Goal: Task Accomplishment & Management: Complete application form

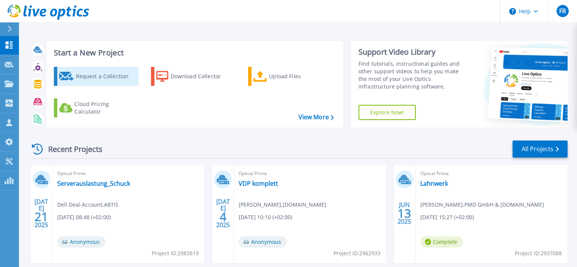
click at [91, 76] on div "Request a Collection" at bounding box center [106, 76] width 61 height 15
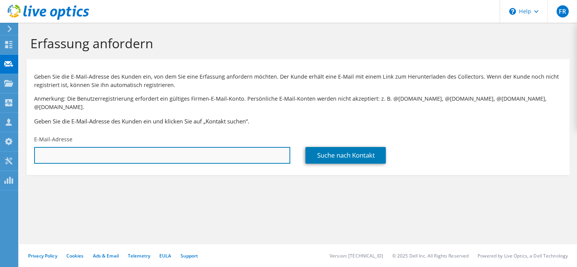
click at [125, 150] on input "text" at bounding box center [162, 155] width 256 height 17
type input "bjoernsch@tim.de"
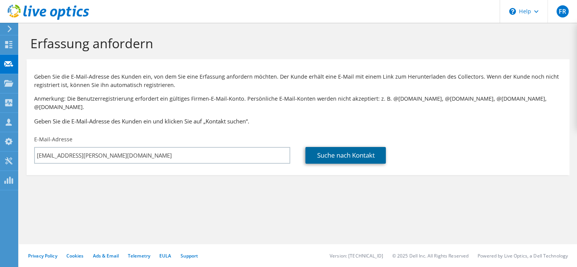
click at [339, 148] on link "Suche nach Kontakt" at bounding box center [346, 155] width 80 height 17
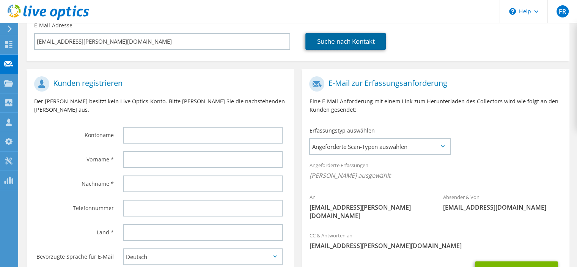
scroll to position [152, 0]
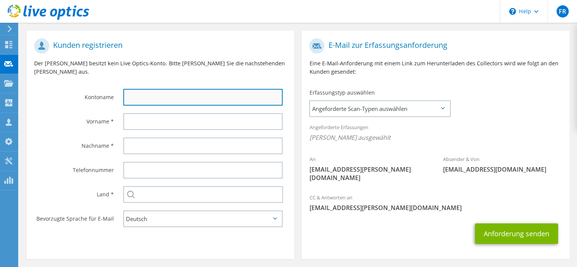
click at [173, 89] on input "text" at bounding box center [202, 97] width 159 height 17
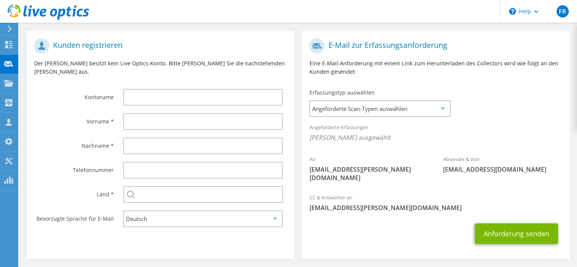
click at [298, 117] on div "Kunden registrieren Der Kunde besitzt kein Live Optics-Konto. Bitte füllen Sie …" at bounding box center [160, 147] width 275 height 232
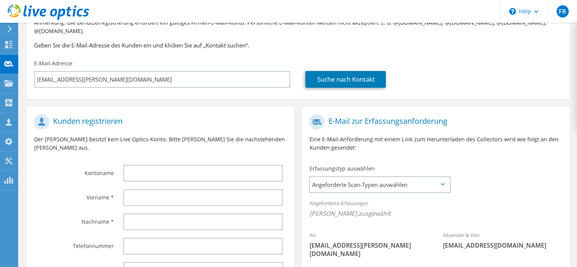
scroll to position [114, 0]
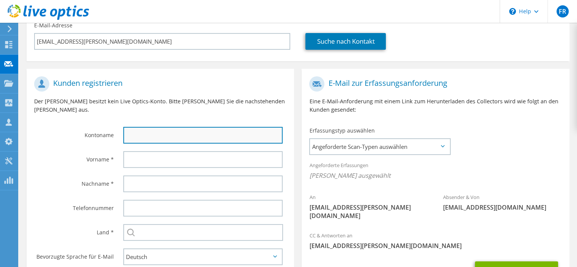
click at [180, 127] on input "text" at bounding box center [202, 135] width 159 height 17
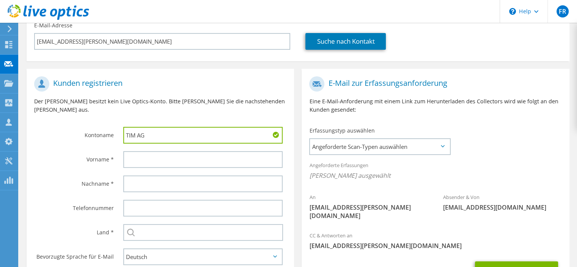
type input "TIM AG"
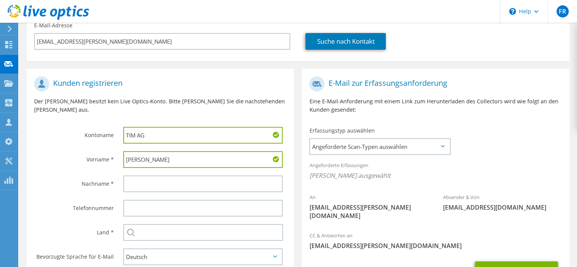
type input "Björn"
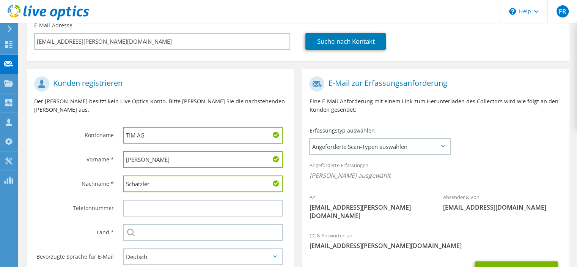
type input "Schätzler"
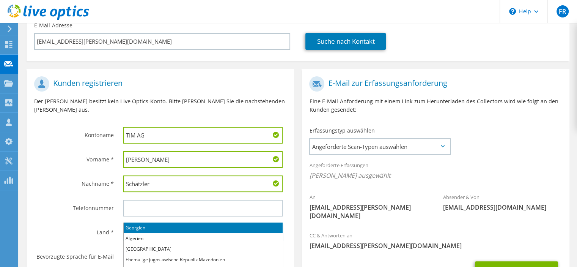
type input "G"
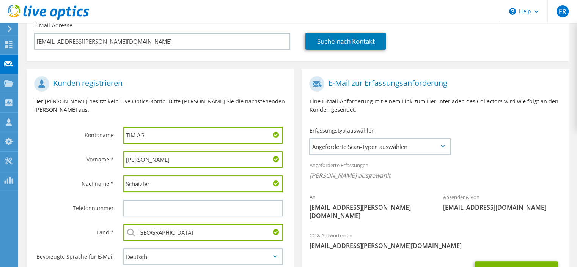
type input "[GEOGRAPHIC_DATA]"
click at [295, 177] on div "Kunden registrieren Der Kunde besitzt kein Live Optics-Konto. Bitte füllen Sie …" at bounding box center [160, 185] width 275 height 232
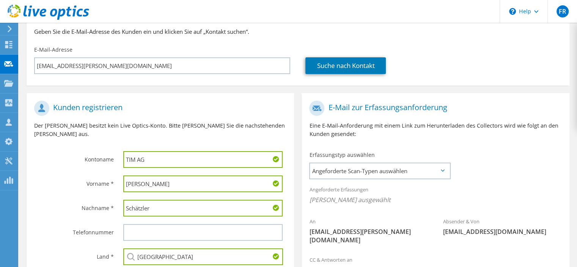
scroll to position [128, 0]
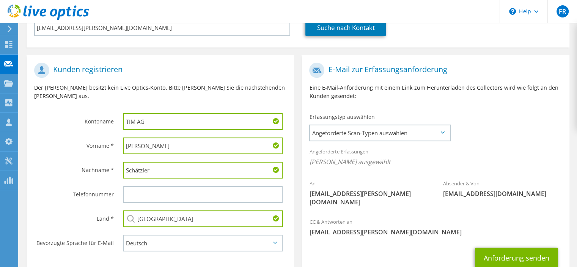
click at [442, 131] on icon at bounding box center [443, 132] width 4 height 2
click at [443, 131] on icon at bounding box center [443, 132] width 4 height 2
click at [443, 126] on span "Angeforderte Scan-Typen auswählen" at bounding box center [380, 132] width 140 height 15
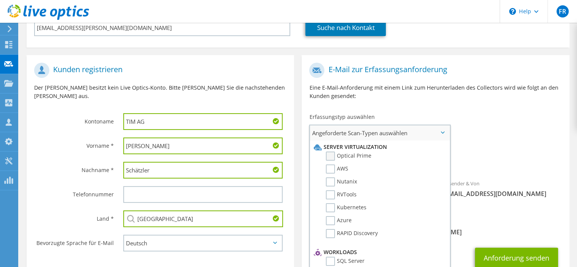
click at [333, 151] on label "Optical Prime" at bounding box center [349, 155] width 46 height 9
click at [0, 0] on input "Optical Prime" at bounding box center [0, 0] width 0 height 0
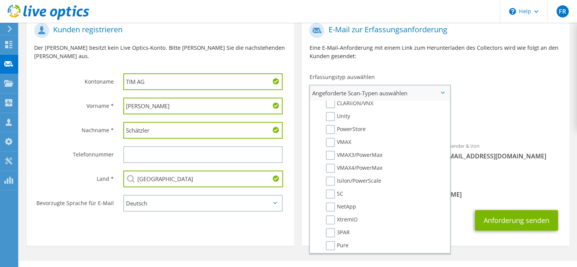
scroll to position [147, 0]
click at [331, 123] on label "PowerStore" at bounding box center [346, 127] width 40 height 9
click at [0, 0] on input "PowerStore" at bounding box center [0, 0] width 0 height 0
click at [329, 188] on label "SC" at bounding box center [334, 192] width 17 height 9
click at [0, 0] on input "SC" at bounding box center [0, 0] width 0 height 0
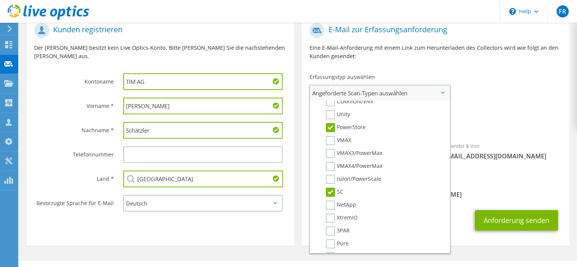
click at [442, 85] on span "Angeforderte Scan-Typen auswählen" at bounding box center [380, 92] width 140 height 15
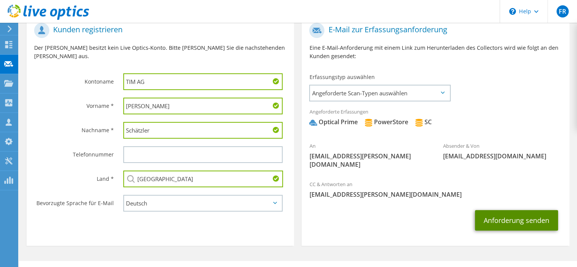
click at [518, 210] on button "Anforderung senden" at bounding box center [516, 220] width 83 height 20
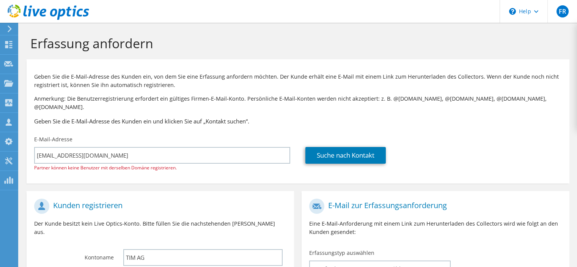
select select "56"
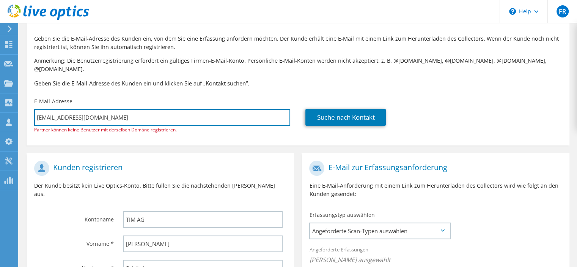
drag, startPoint x: 118, startPoint y: 106, endPoint x: 32, endPoint y: 105, distance: 85.4
click at [32, 105] on div "E-Mail-Adresse bjoernsch@tim.de Partner können keine Benutzer mit derselben Dom…" at bounding box center [162, 116] width 271 height 44
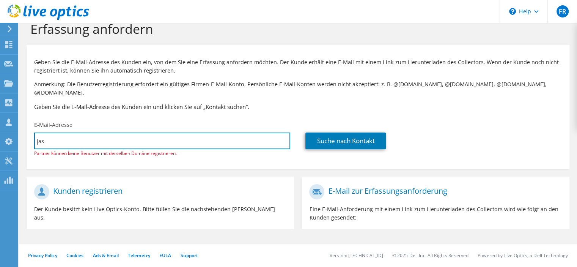
scroll to position [0, 0]
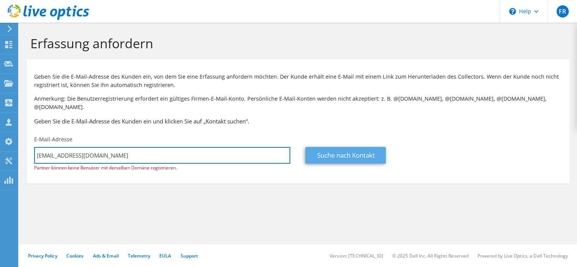
type input "[EMAIL_ADDRESS][DOMAIN_NAME]"
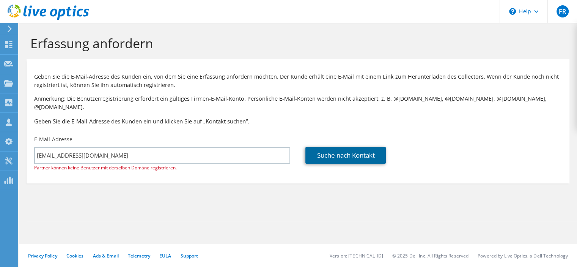
click at [340, 147] on link "Suche nach Kontakt" at bounding box center [346, 155] width 80 height 17
type input "Jasha"
type input "[PERSON_NAME]"
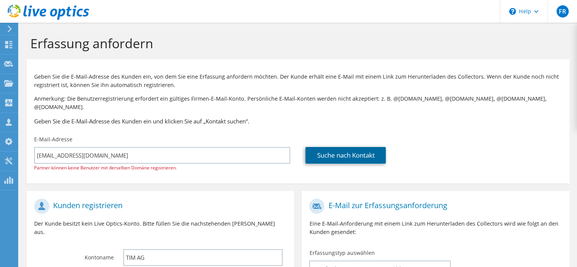
scroll to position [114, 0]
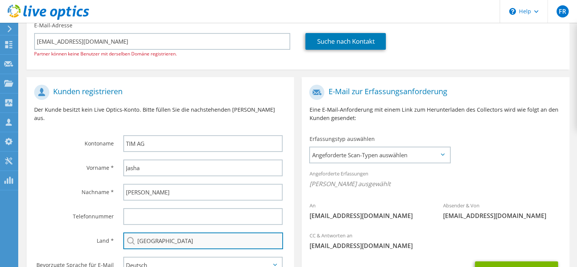
click at [175, 232] on input "[GEOGRAPHIC_DATA]" at bounding box center [203, 240] width 160 height 17
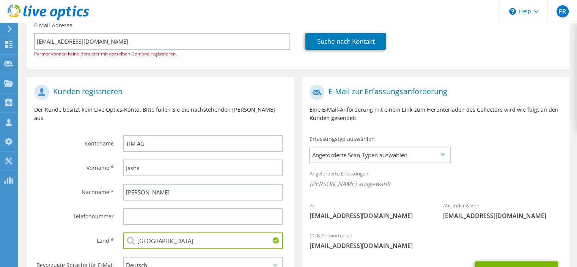
type input "[GEOGRAPHIC_DATA]"
click at [297, 215] on div "Kunden registrieren Der Kunde besitzt kein Live Optics-Konto. Bitte füllen Sie …" at bounding box center [160, 182] width 275 height 211
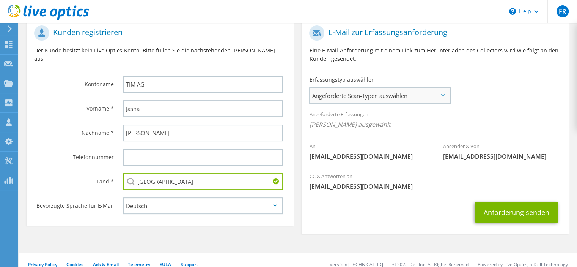
click at [445, 88] on span "Angeforderte Scan-Typen auswählen" at bounding box center [380, 95] width 140 height 15
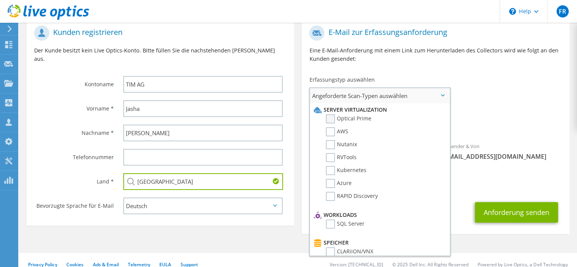
click at [326, 114] on label "Optical Prime" at bounding box center [349, 118] width 46 height 9
click at [0, 0] on input "Optical Prime" at bounding box center [0, 0] width 0 height 0
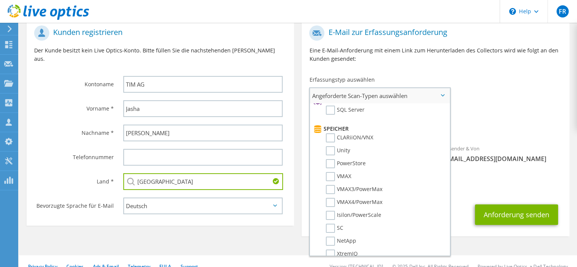
scroll to position [152, 0]
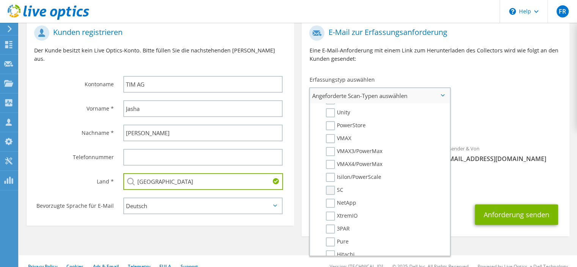
click at [331, 186] on label "SC" at bounding box center [334, 190] width 17 height 9
click at [0, 0] on input "SC" at bounding box center [0, 0] width 0 height 0
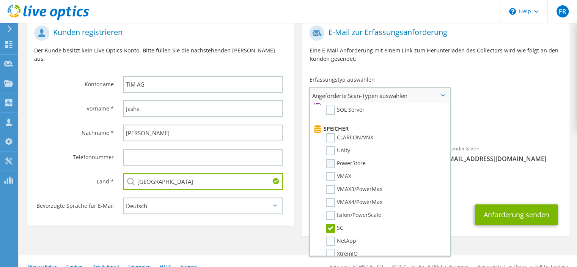
click at [333, 159] on label "PowerStore" at bounding box center [346, 163] width 40 height 9
click at [0, 0] on input "PowerStore" at bounding box center [0, 0] width 0 height 0
click at [509, 170] on div "CC & Antworten an florianr@tim.de" at bounding box center [436, 183] width 268 height 26
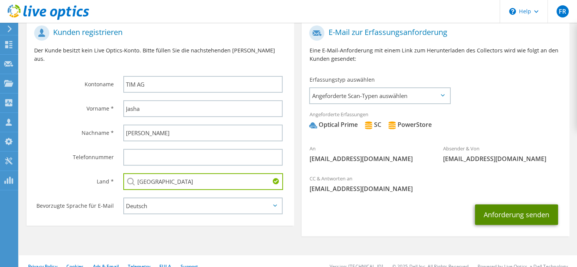
click at [515, 204] on button "Anforderung senden" at bounding box center [516, 214] width 83 height 20
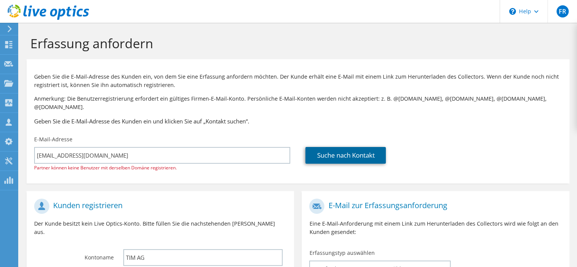
click at [357, 149] on link "Suche nach Kontakt" at bounding box center [346, 155] width 80 height 17
type input "[GEOGRAPHIC_DATA]"
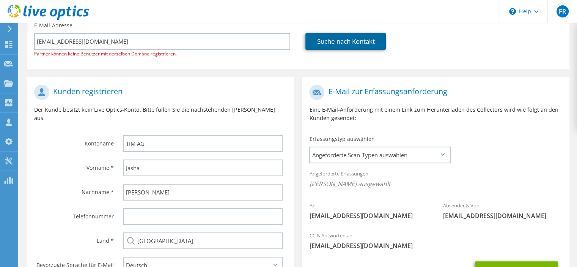
scroll to position [173, 0]
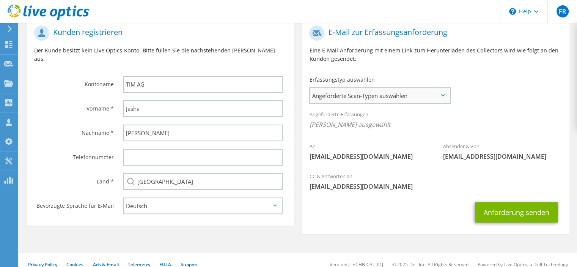
click at [441, 89] on span "Angeforderte Scan-Typen auswählen" at bounding box center [380, 95] width 140 height 15
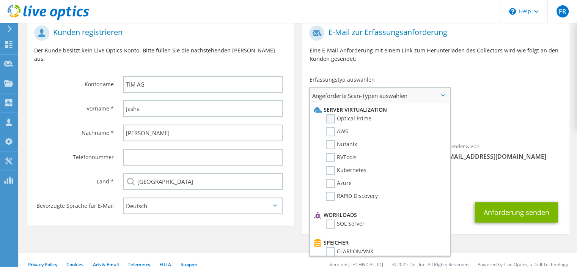
click at [333, 114] on label "Optical Prime" at bounding box center [349, 118] width 46 height 9
click at [0, 0] on input "Optical Prime" at bounding box center [0, 0] width 0 height 0
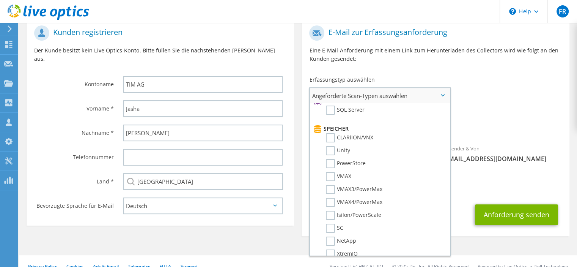
scroll to position [152, 0]
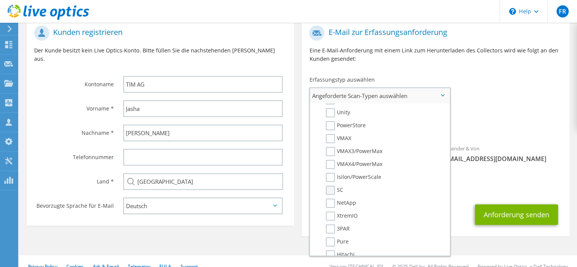
click at [330, 186] on label "SC" at bounding box center [334, 190] width 17 height 9
click at [0, 0] on input "SC" at bounding box center [0, 0] width 0 height 0
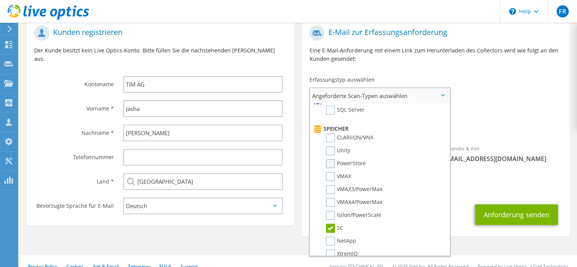
click at [328, 159] on label "PowerStore" at bounding box center [346, 163] width 40 height 9
click at [0, 0] on input "PowerStore" at bounding box center [0, 0] width 0 height 0
click at [445, 88] on span "Angeforderte Scan-Typen auswählen" at bounding box center [380, 95] width 140 height 15
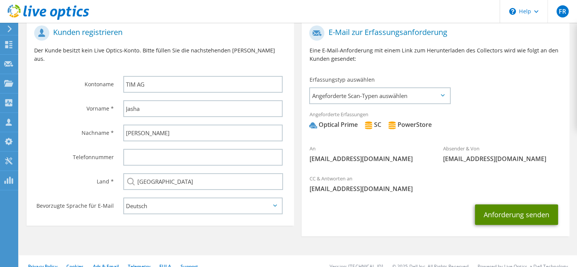
click at [518, 207] on button "Anforderung senden" at bounding box center [516, 214] width 83 height 20
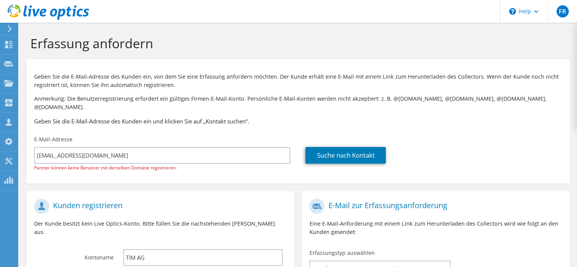
scroll to position [76, 0]
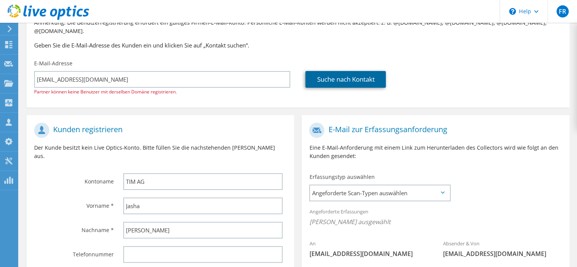
click at [333, 71] on link "Suche nach Kontakt" at bounding box center [346, 79] width 80 height 17
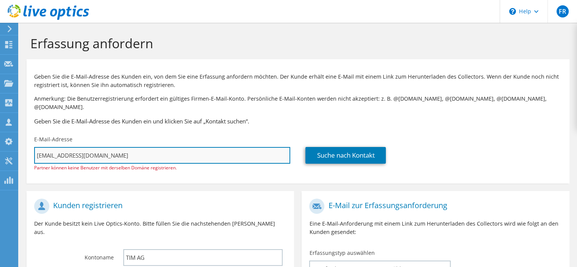
click at [98, 147] on input "[EMAIL_ADDRESS][DOMAIN_NAME]" at bounding box center [162, 155] width 256 height 17
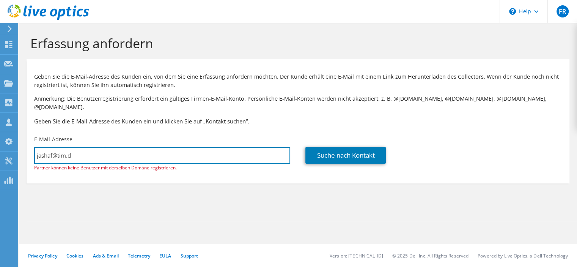
type input "[EMAIL_ADDRESS][DOMAIN_NAME]"
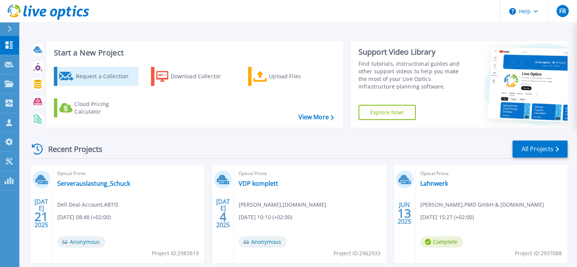
click at [90, 74] on div "Request a Collection" at bounding box center [106, 76] width 61 height 15
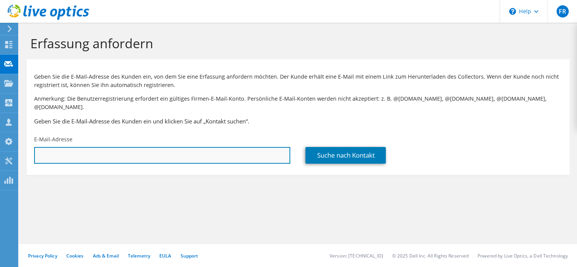
click at [174, 147] on input "text" at bounding box center [162, 155] width 256 height 17
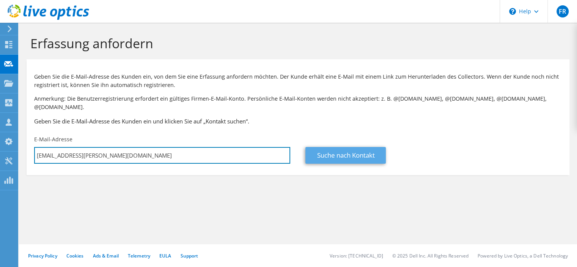
type input "[EMAIL_ADDRESS][PERSON_NAME][DOMAIN_NAME]"
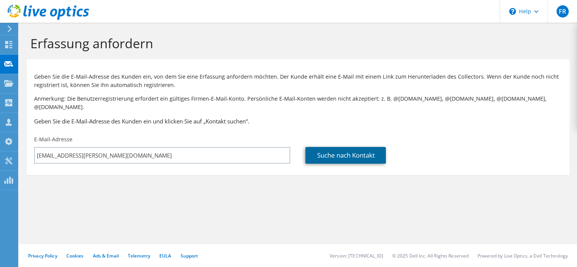
click at [377, 148] on link "Suche nach Kontakt" at bounding box center [346, 155] width 80 height 17
type input "TIM AG"
type input "Jasha"
type input "Federer"
type input "Österreich"
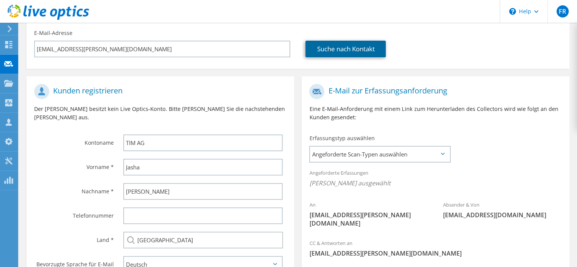
scroll to position [105, 0]
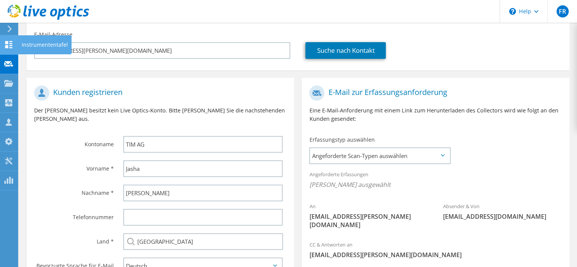
click at [6, 45] on use at bounding box center [8, 44] width 7 height 7
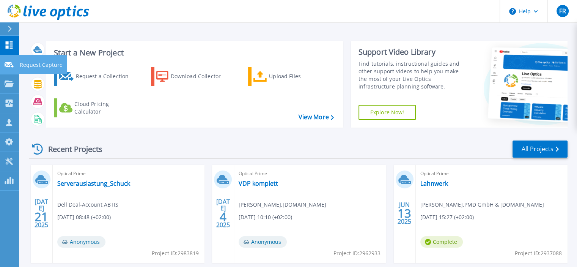
click at [5, 64] on icon at bounding box center [9, 65] width 9 height 6
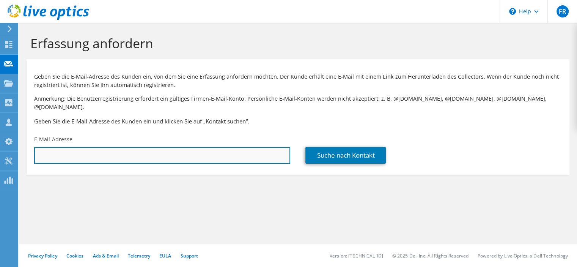
click at [96, 147] on input "text" at bounding box center [162, 155] width 256 height 17
paste input "[PERSON_NAME][EMAIL_ADDRESS][PERSON_NAME][DOMAIN_NAME]"
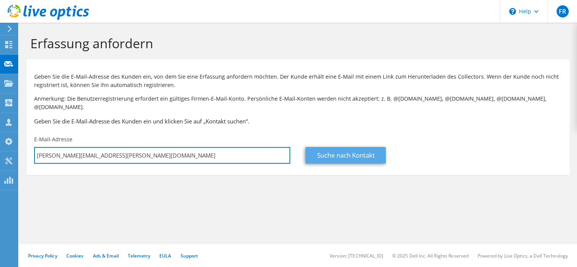
type input "[PERSON_NAME][EMAIL_ADDRESS][PERSON_NAME][DOMAIN_NAME]"
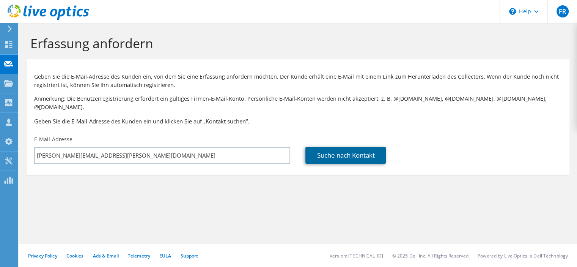
click at [359, 147] on link "Suche nach Kontakt" at bounding box center [346, 155] width 80 height 17
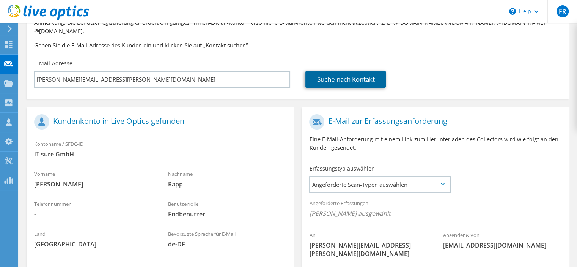
scroll to position [114, 0]
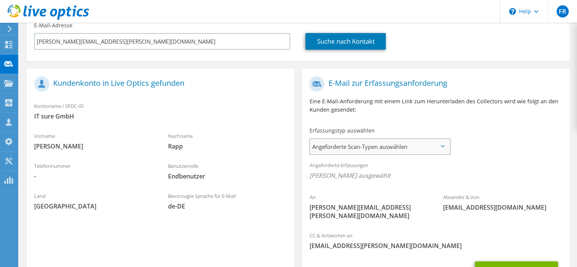
click at [443, 139] on span "Angeforderte Scan-Typen auswählen" at bounding box center [380, 146] width 140 height 15
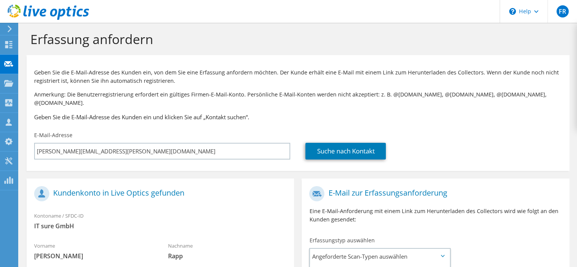
scroll to position [3, 0]
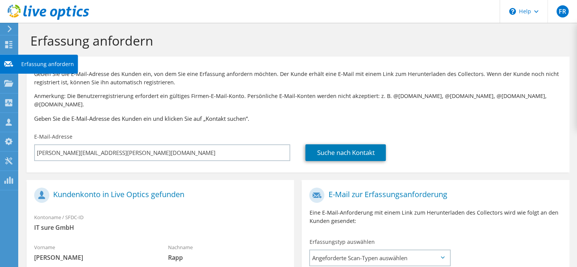
click at [8, 66] on use at bounding box center [8, 64] width 9 height 6
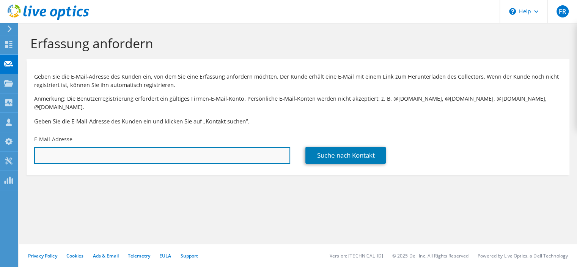
click at [81, 147] on input "text" at bounding box center [162, 155] width 256 height 17
paste input "[EMAIL_ADDRESS][DOMAIN_NAME]"
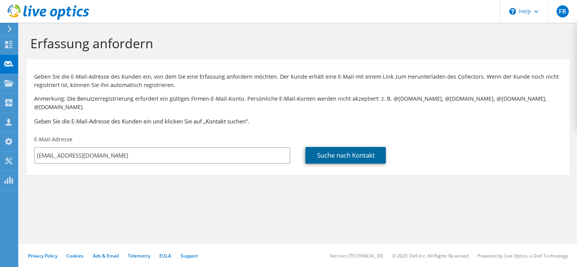
click at [353, 153] on link "Suche nach Kontakt" at bounding box center [346, 155] width 80 height 17
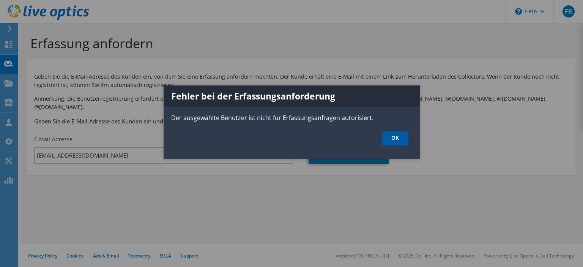
click at [399, 139] on link "OK" at bounding box center [395, 138] width 27 height 14
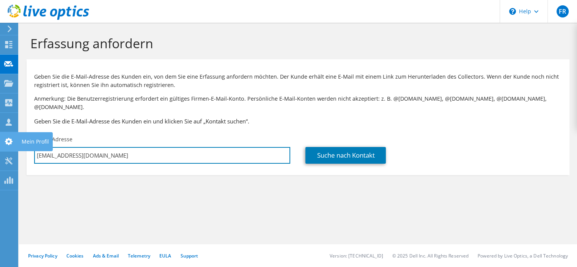
drag, startPoint x: 121, startPoint y: 146, endPoint x: 17, endPoint y: 152, distance: 104.2
click at [11, 145] on div "FR Vertriebspartner Florian Röhrig florianr@tim.de TIM AG My Profile Log Out \n…" at bounding box center [288, 133] width 577 height 267
paste input "[EMAIL_ADDRESS][DOMAIN_NAME]"
drag, startPoint x: 146, startPoint y: 147, endPoint x: 32, endPoint y: 150, distance: 113.9
click at [32, 150] on div "E-Mail-Adresse frauendorf@fjan.albig@bechtle.com" at bounding box center [162, 150] width 271 height 36
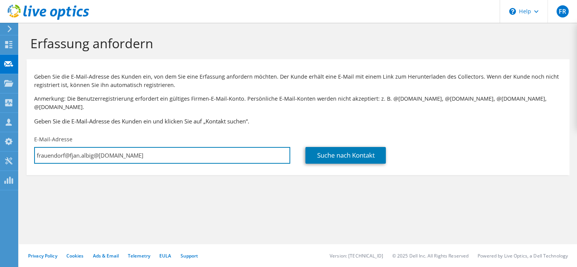
paste input "text"
click at [138, 147] on input "[EMAIL_ADDRESS][DOMAIN_NAME]" at bounding box center [162, 155] width 256 height 17
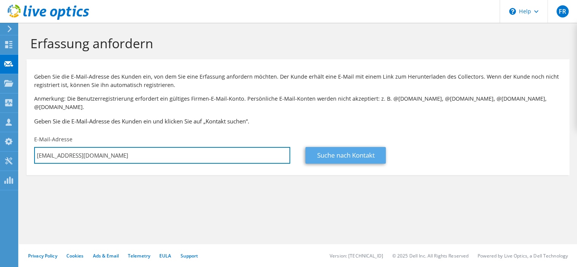
type input "[EMAIL_ADDRESS][DOMAIN_NAME]"
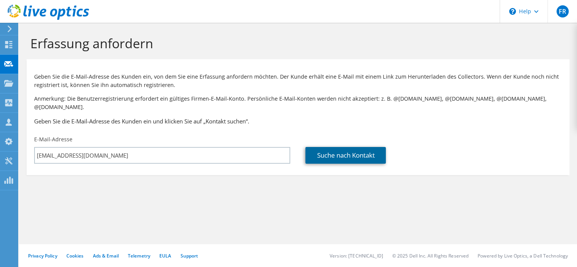
click at [349, 147] on link "Suche nach Kontakt" at bounding box center [346, 155] width 80 height 17
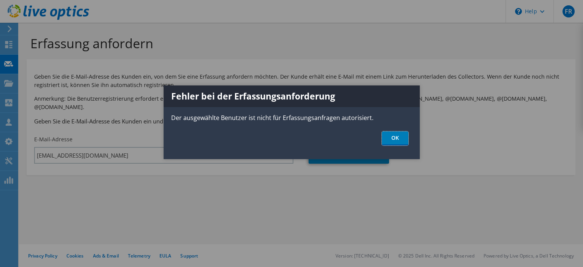
click at [398, 137] on link "OK" at bounding box center [395, 138] width 27 height 14
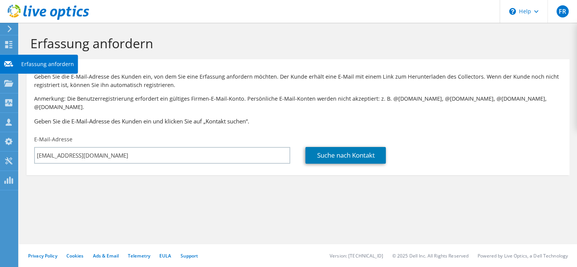
click at [6, 64] on icon at bounding box center [8, 63] width 9 height 7
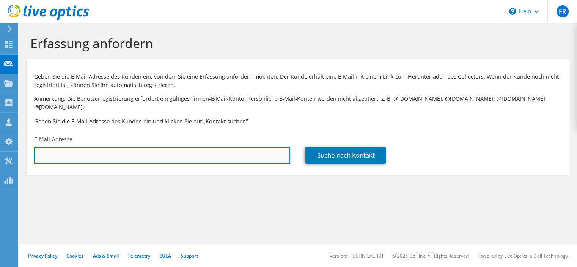
click at [67, 147] on input "text" at bounding box center [162, 155] width 256 height 17
paste input "[EMAIL_ADDRESS][DOMAIN_NAME]"
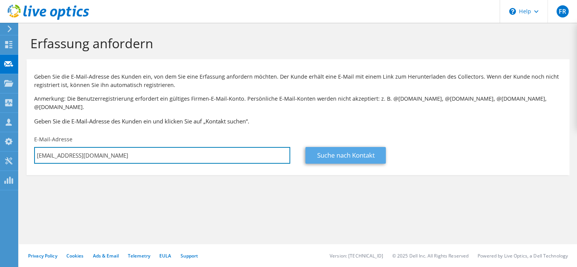
type input "[EMAIL_ADDRESS][DOMAIN_NAME]"
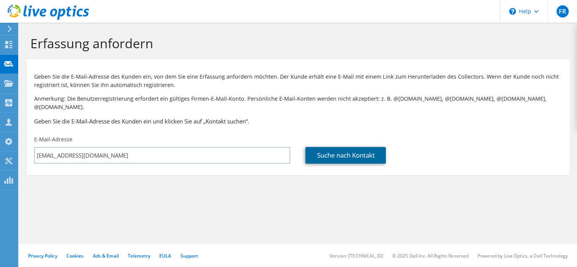
click at [355, 147] on link "Suche nach Kontakt" at bounding box center [346, 155] width 80 height 17
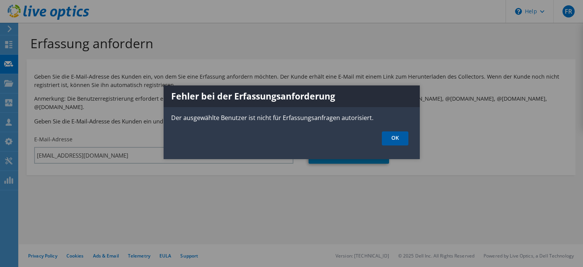
click at [399, 140] on link "OK" at bounding box center [395, 138] width 27 height 14
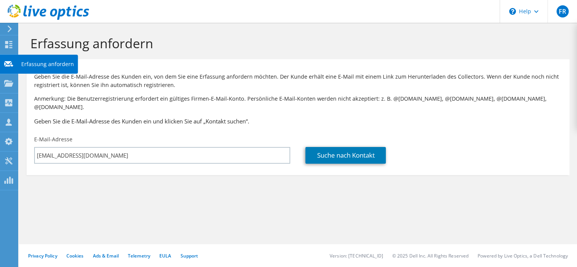
click at [8, 62] on use at bounding box center [8, 64] width 9 height 6
